Goal: Find specific page/section: Find specific page/section

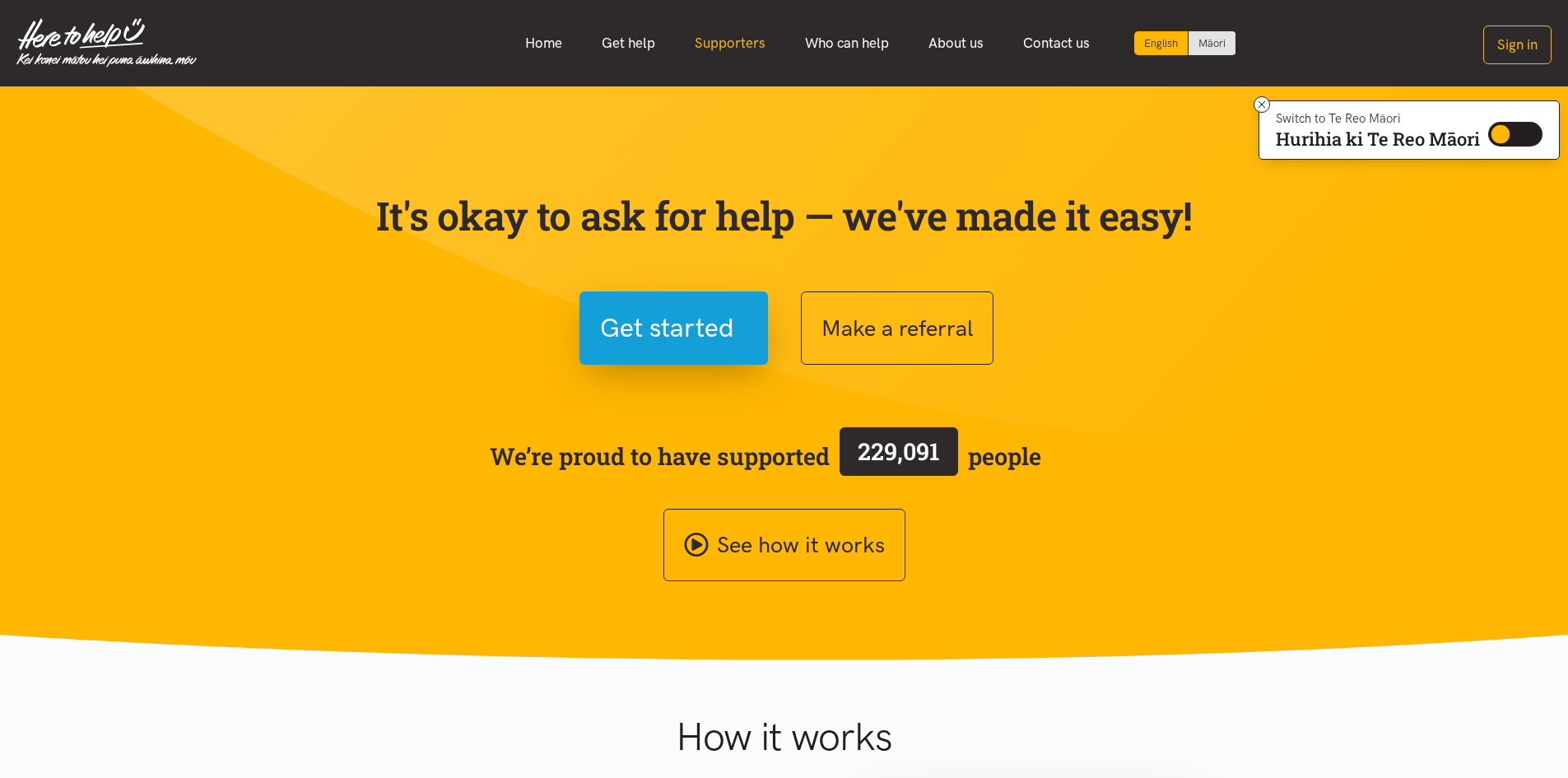
click at [737, 42] on link "Supporters" at bounding box center [730, 43] width 110 height 36
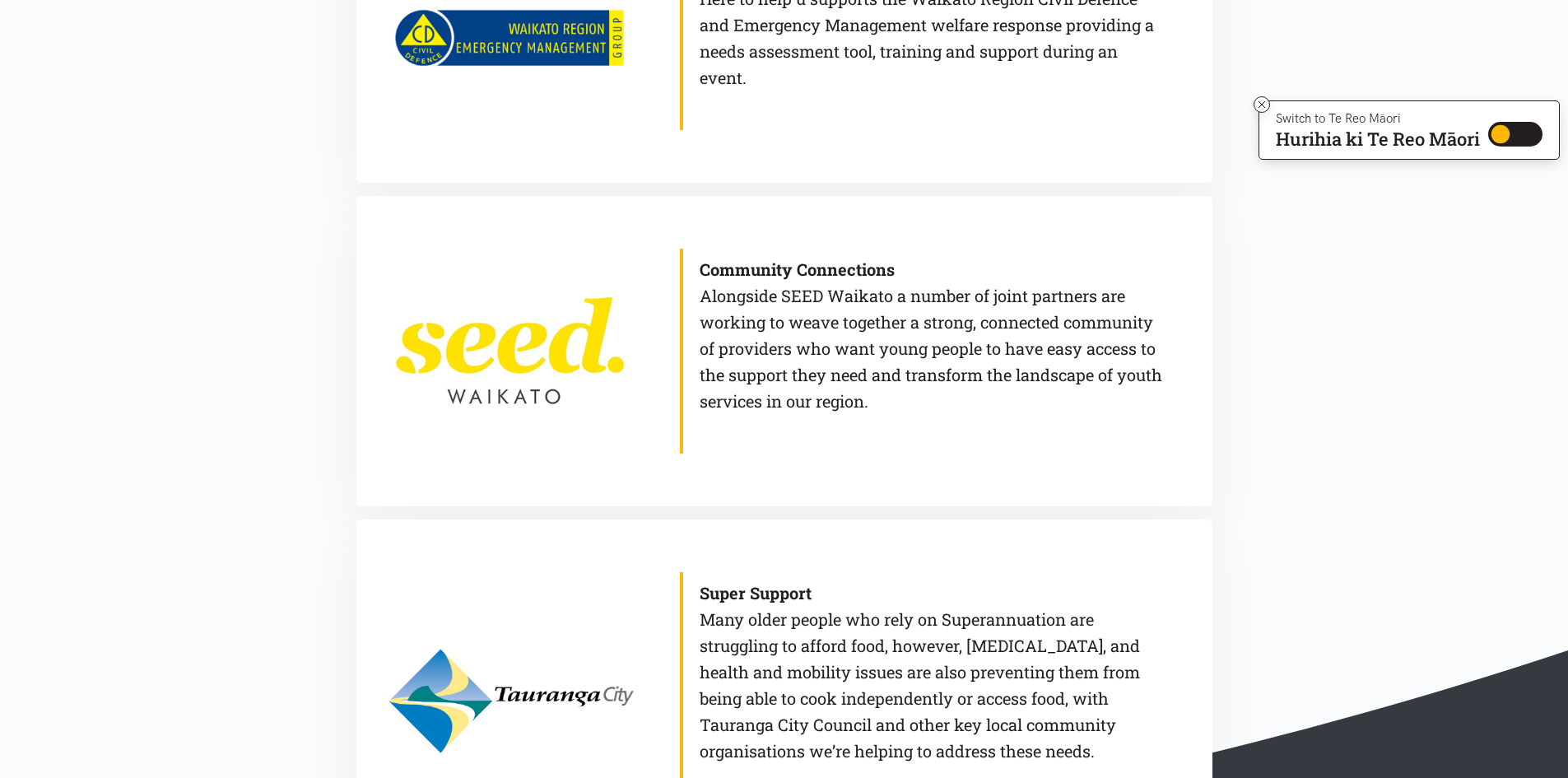
scroll to position [1152, 0]
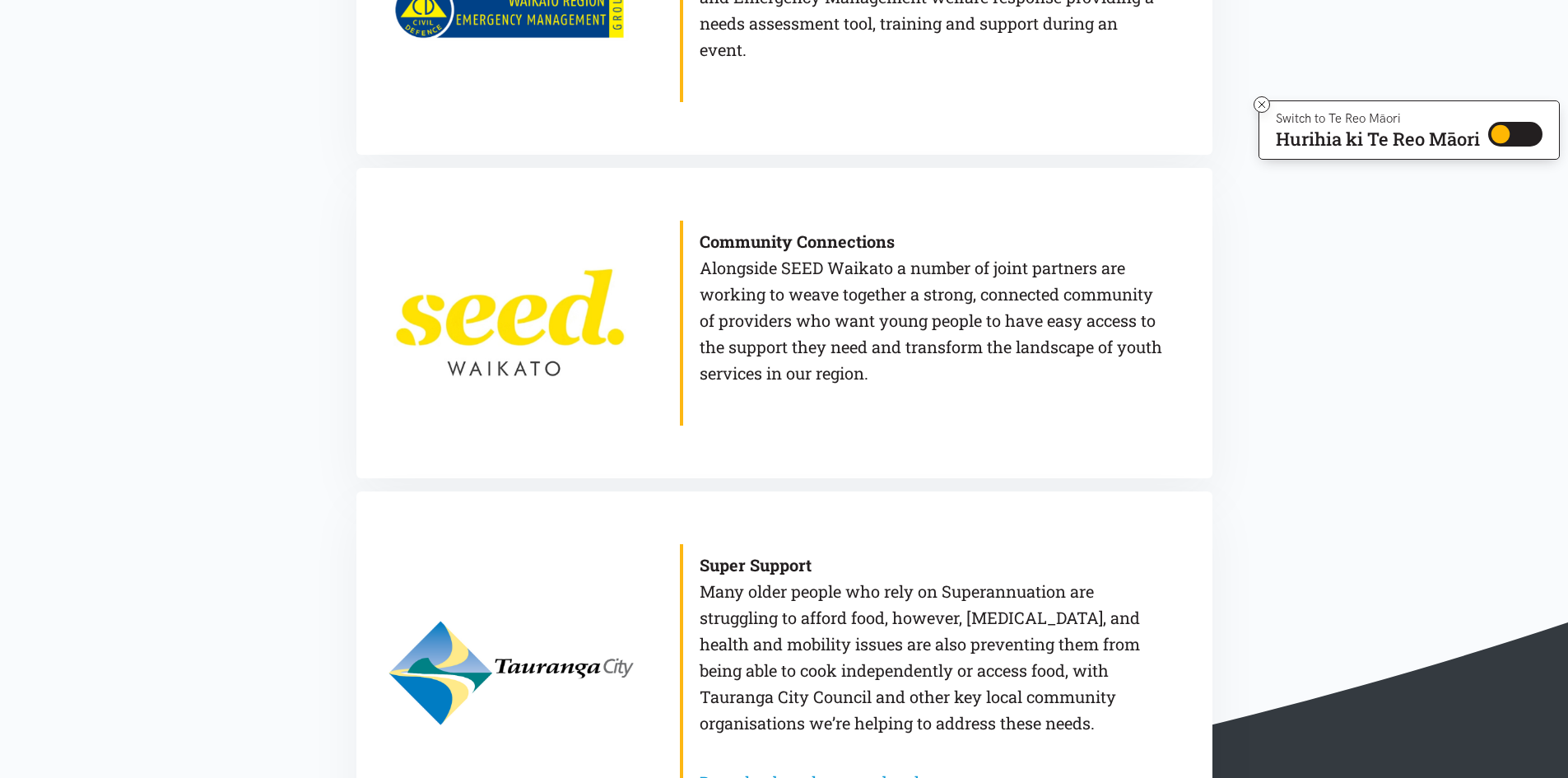
click at [808, 563] on b "Super Support" at bounding box center [756, 565] width 112 height 22
drag, startPoint x: 1271, startPoint y: 459, endPoint x: 1228, endPoint y: 459, distance: 43.0
click at [1228, 459] on section "Funders The generous funding support of these organisations makes 'Here to help…" at bounding box center [784, 7] width 1568 height 1753
